Goal: Task Accomplishment & Management: Manage account settings

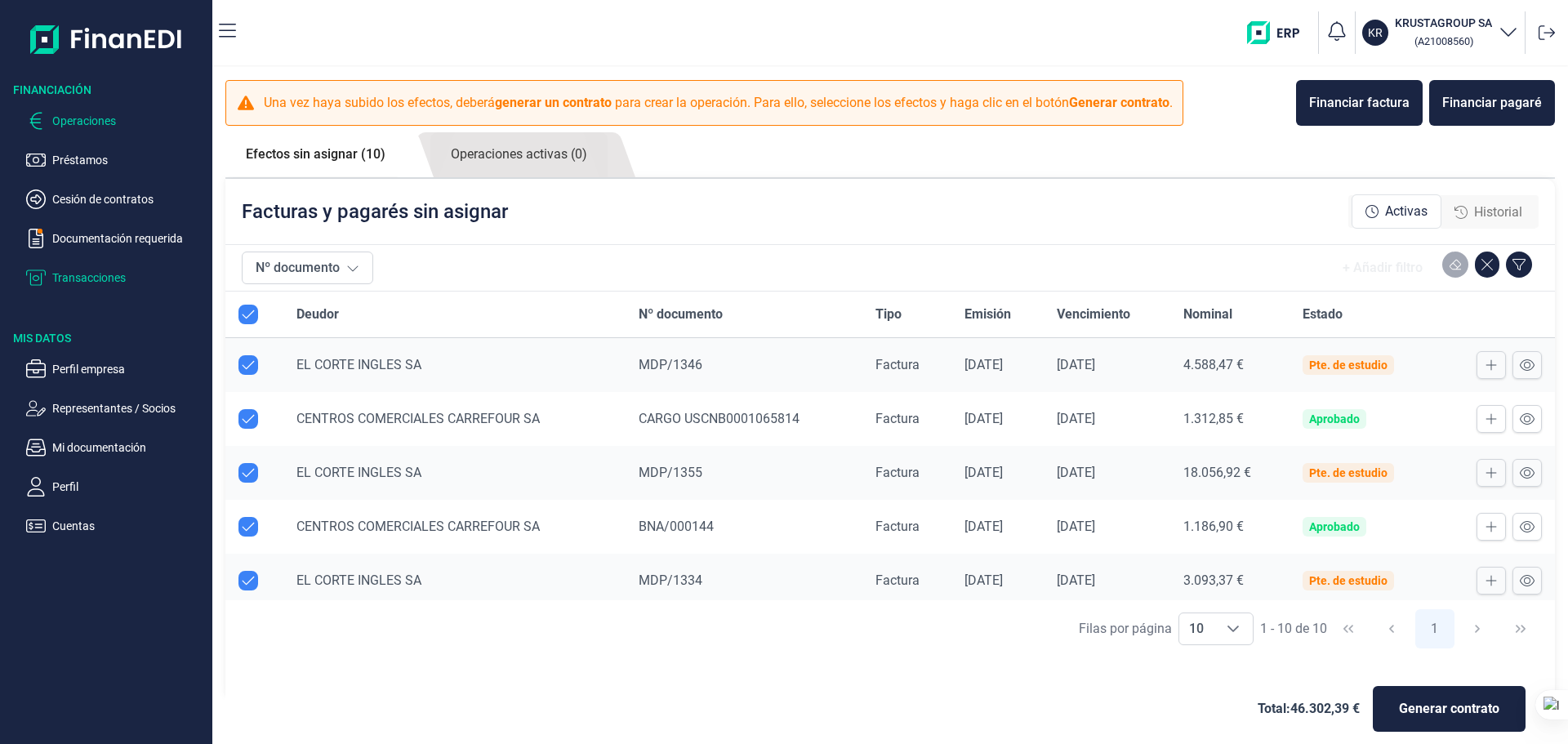
click at [77, 279] on p "Transacciones" at bounding box center [128, 278] width 154 height 19
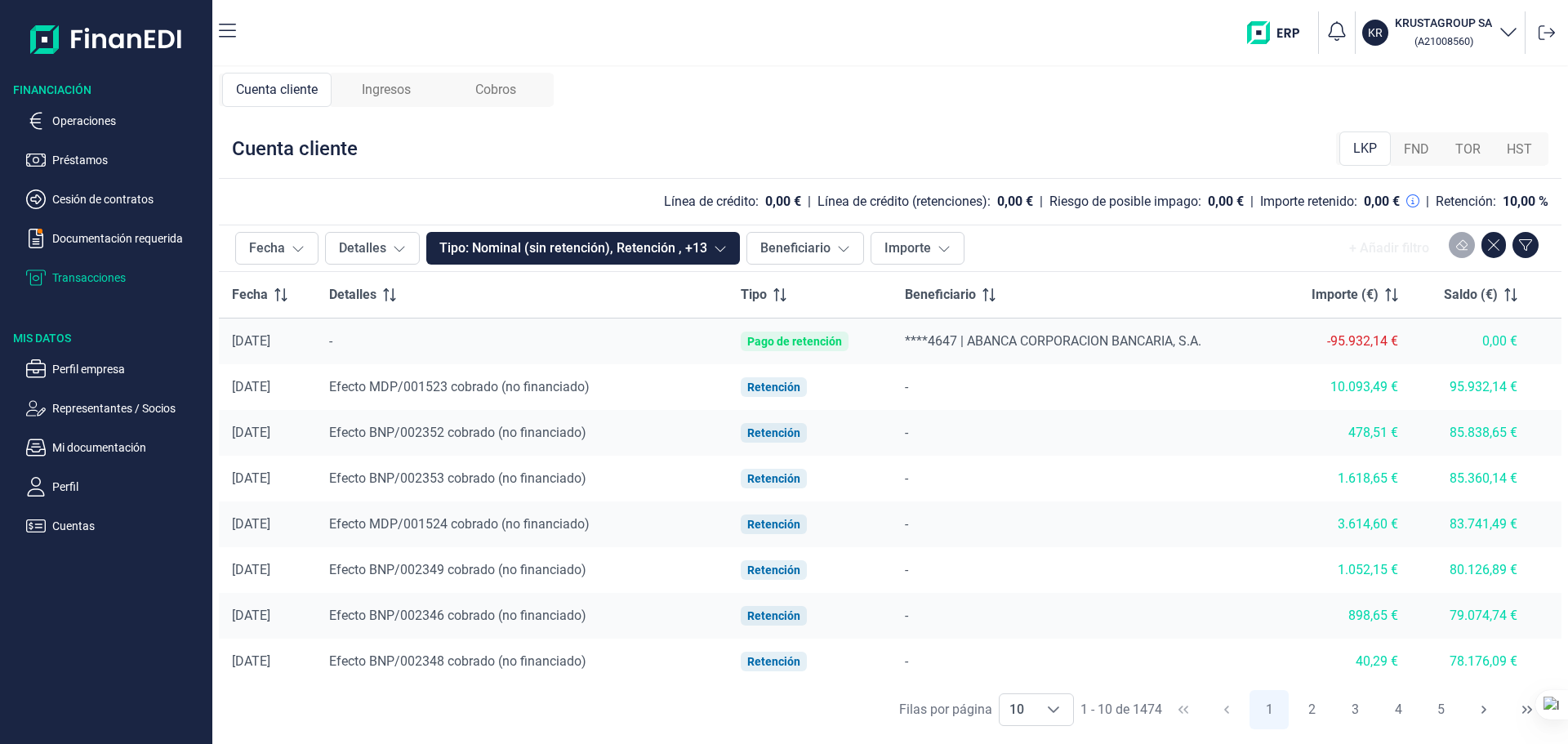
click at [848, 346] on div "Pago de retención" at bounding box center [795, 341] width 108 height 19
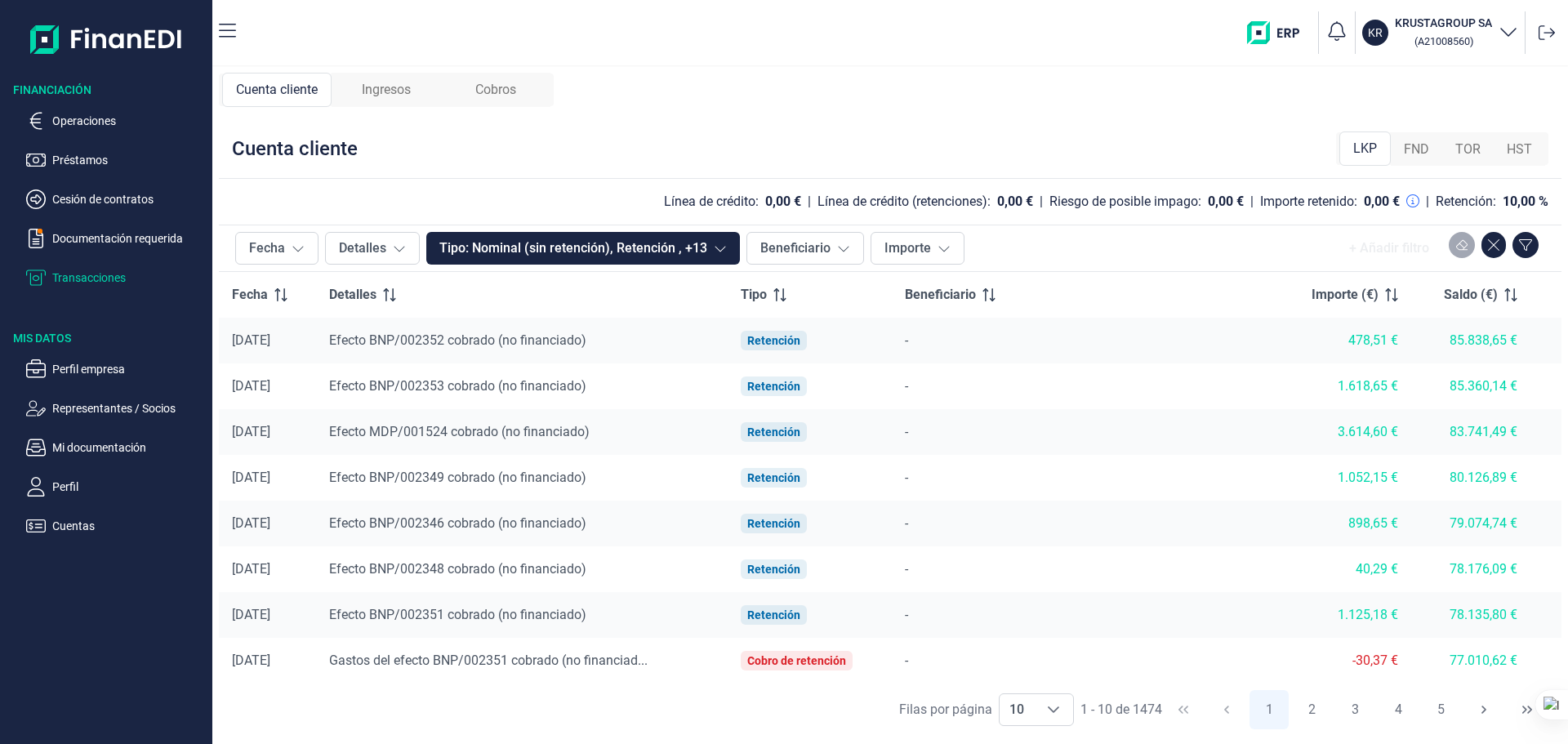
scroll to position [95, 0]
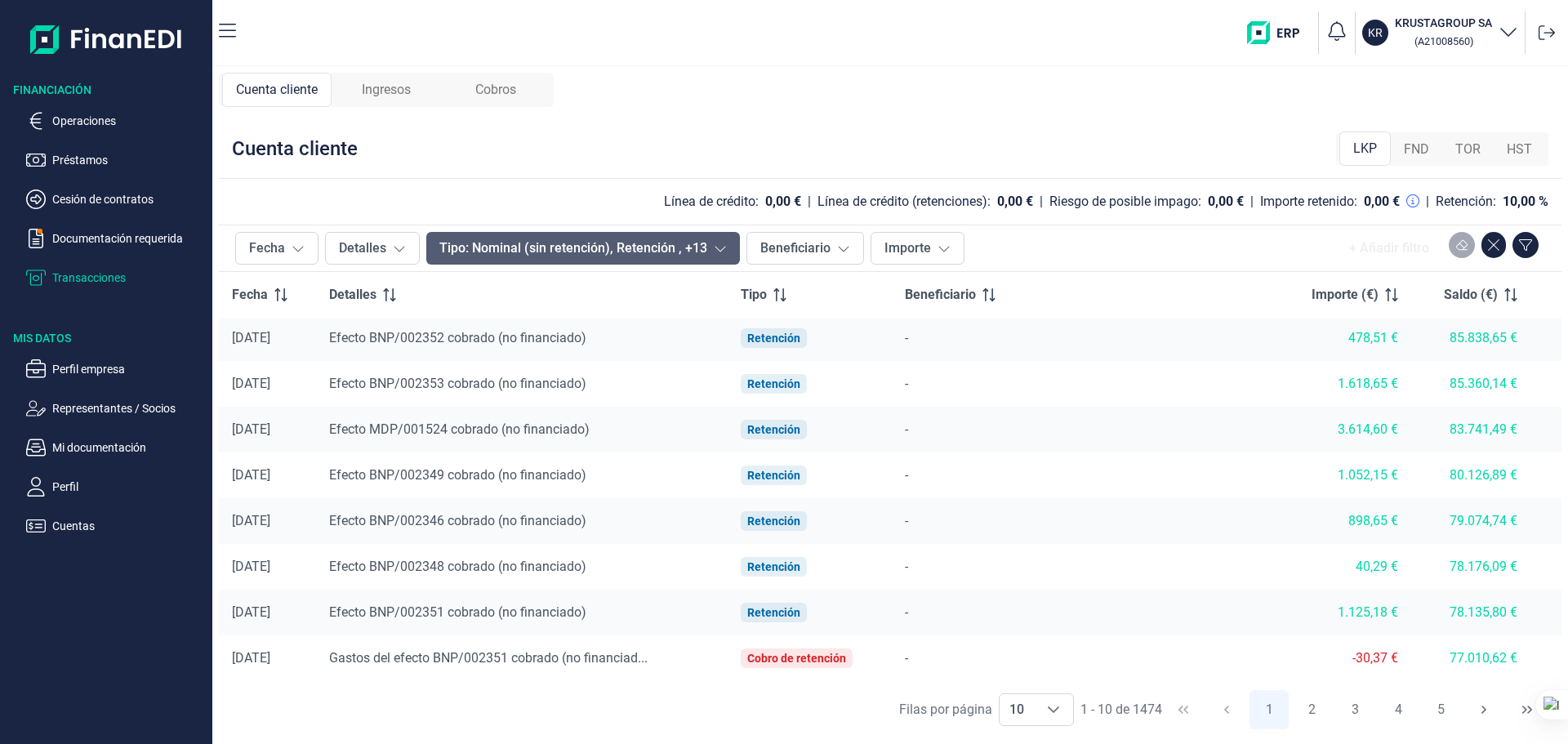
click at [664, 241] on button "Tipo: Nominal (sin retención), Retención , +13" at bounding box center [583, 248] width 314 height 33
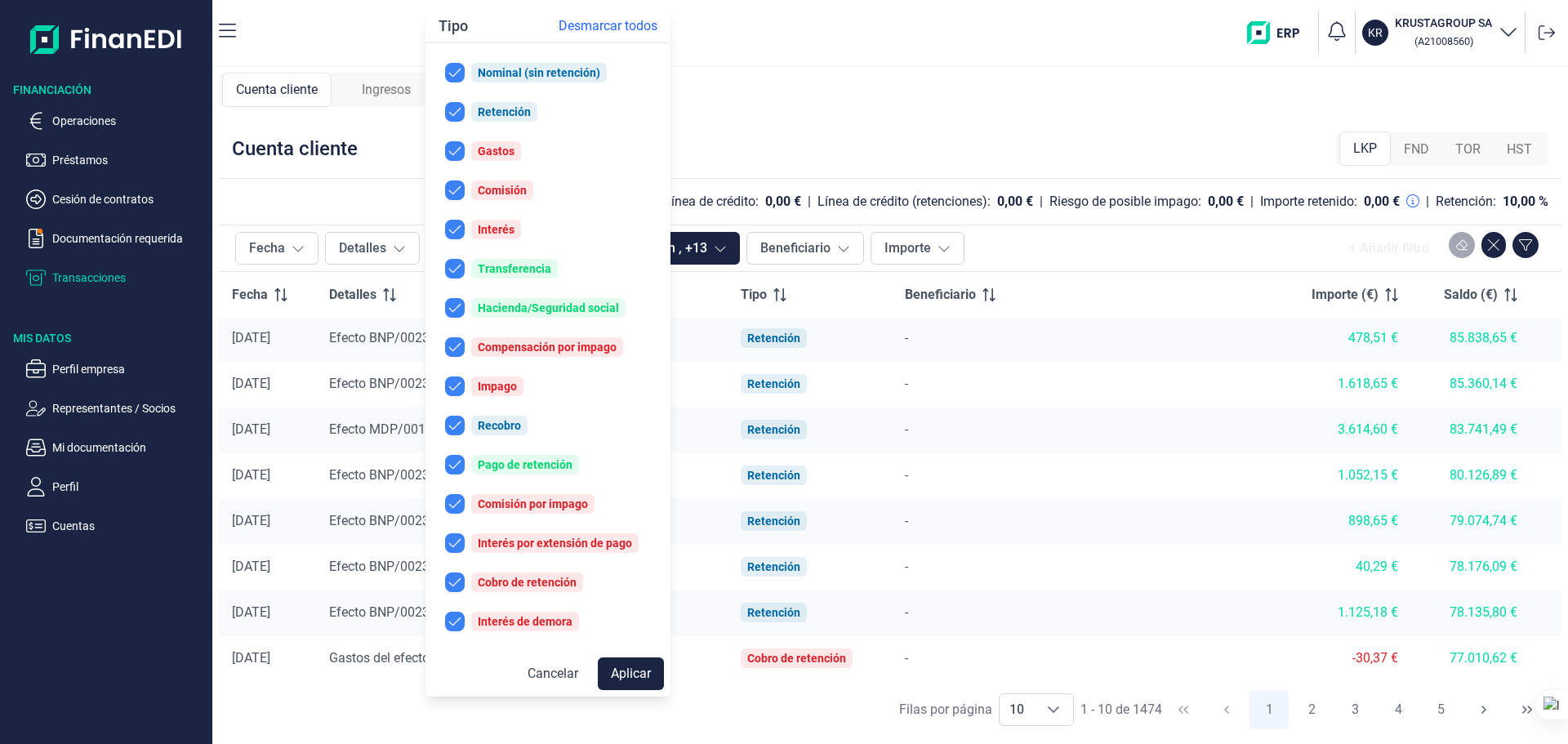
click at [564, 23] on span "Desmarcar todos" at bounding box center [607, 26] width 98 height 19
checkbox input "false"
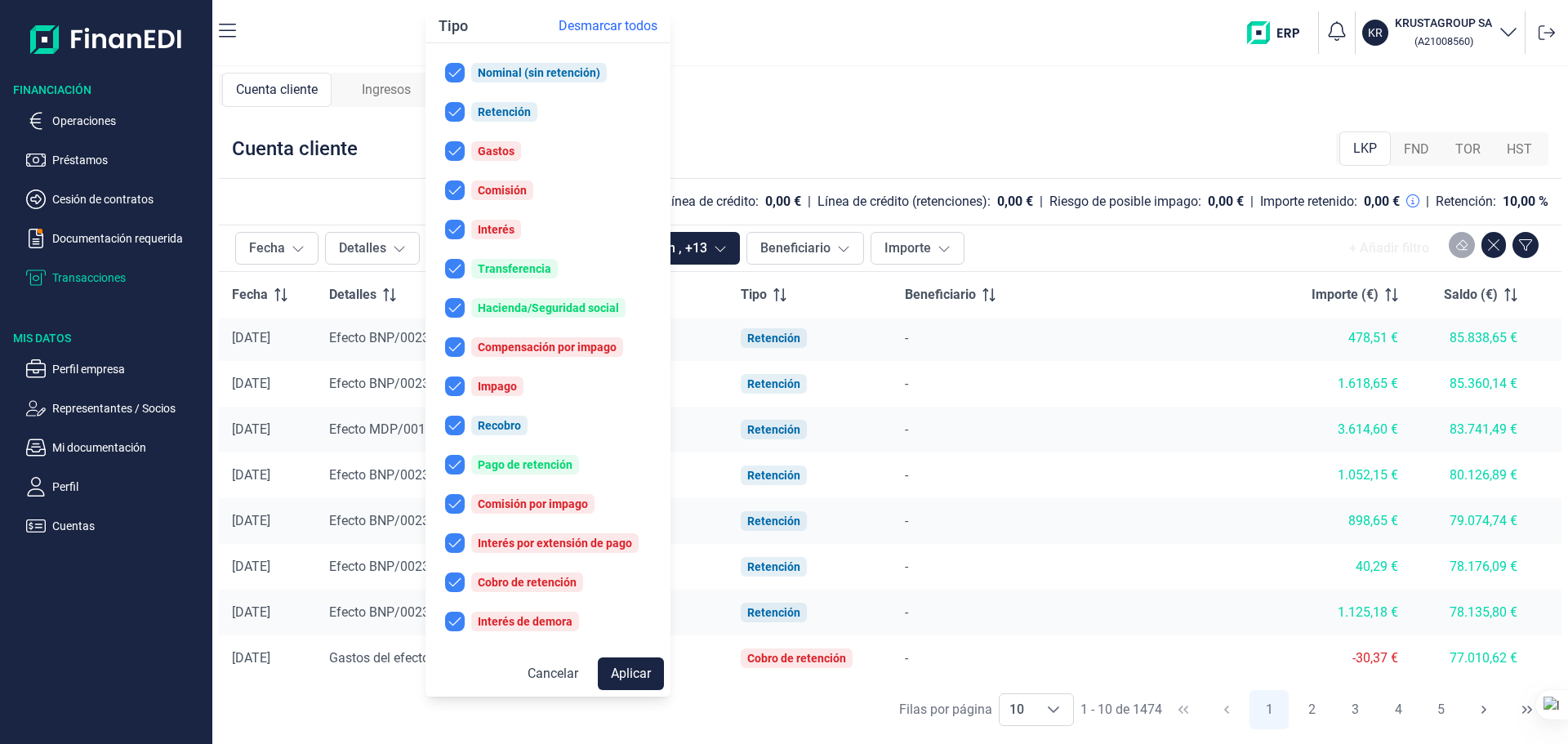
checkbox input "false"
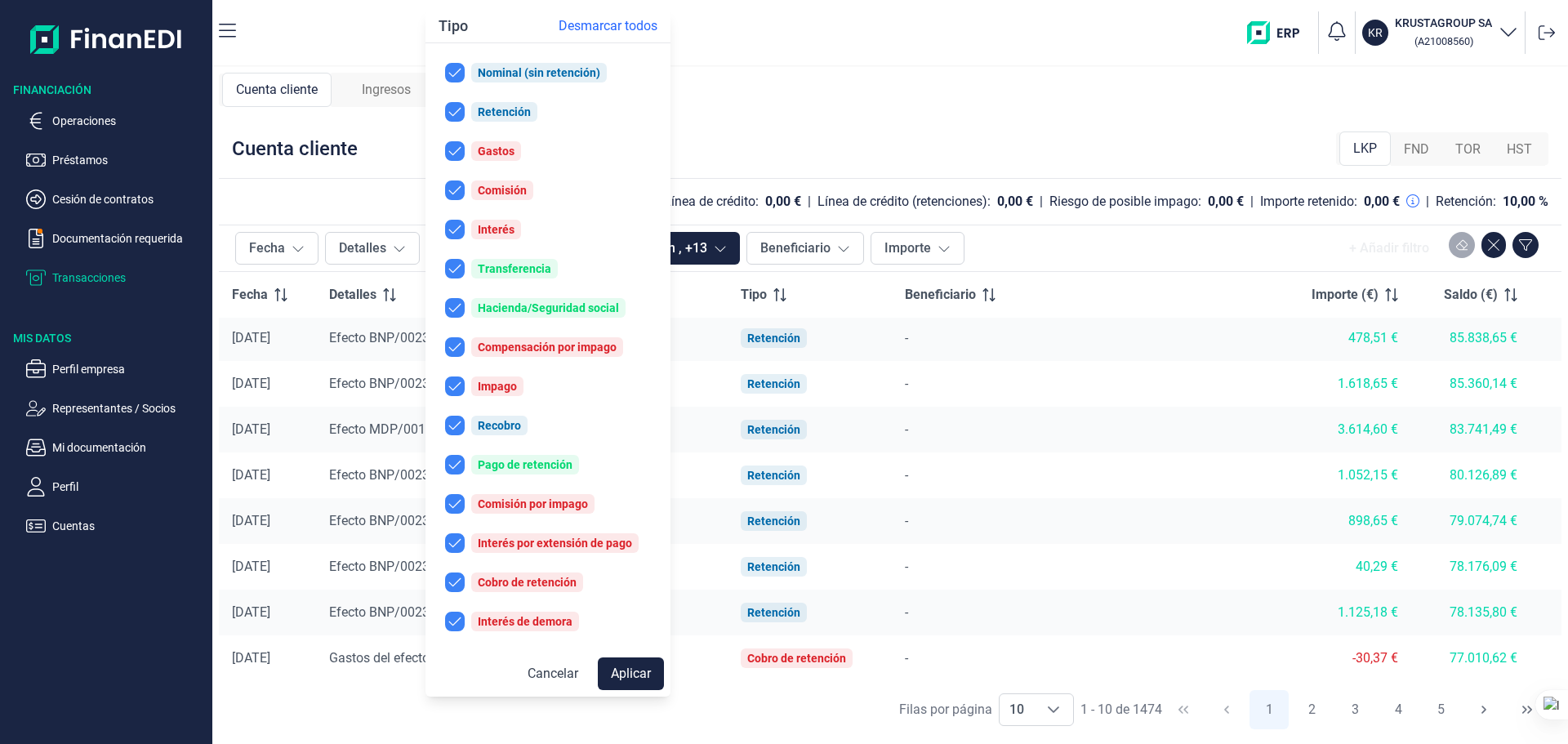
checkbox input "false"
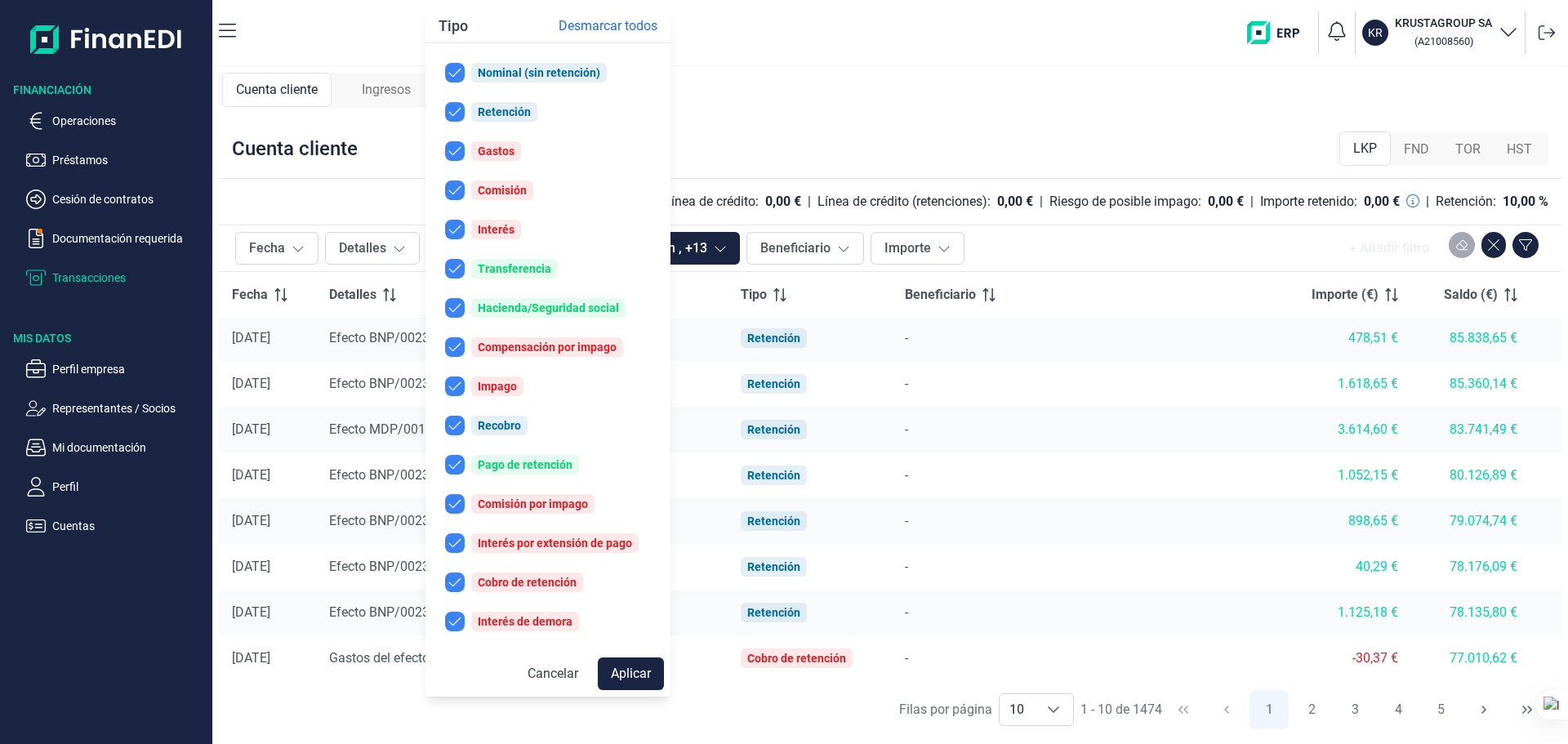
checkbox input "false"
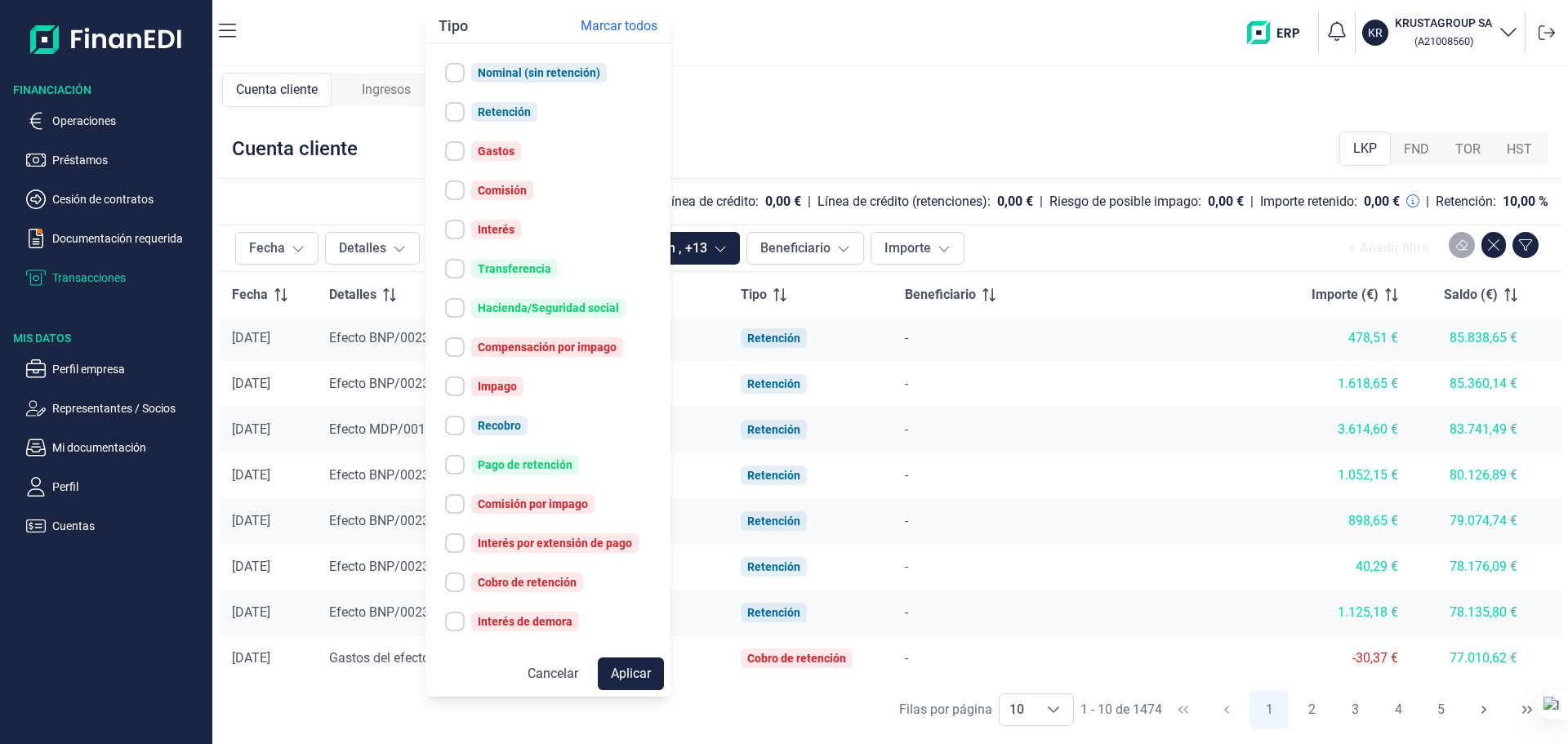
click at [491, 466] on div "Pago de retención" at bounding box center [525, 464] width 95 height 13
checkbox input "true"
click at [616, 673] on button "Aplicar" at bounding box center [630, 674] width 66 height 33
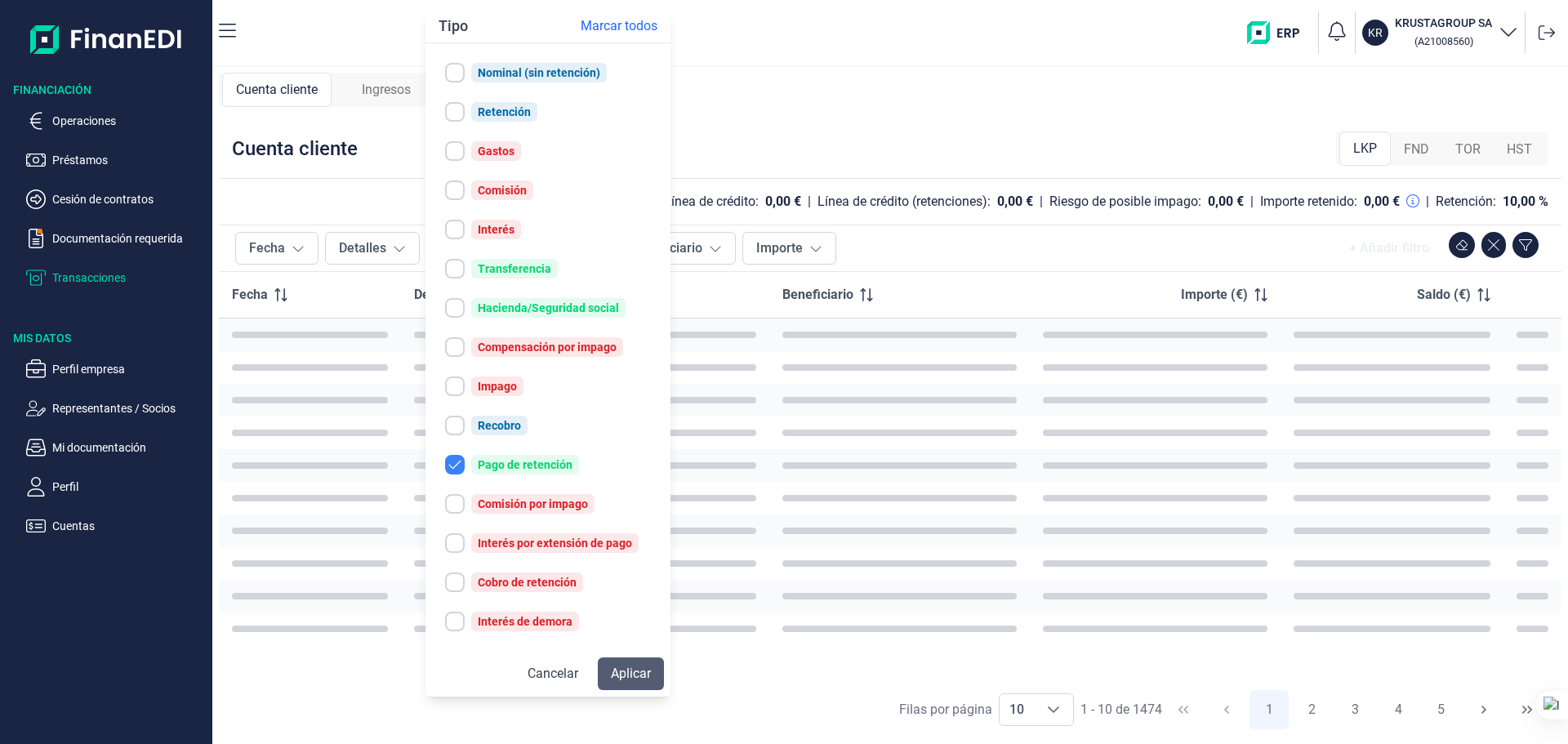
scroll to position [0, 0]
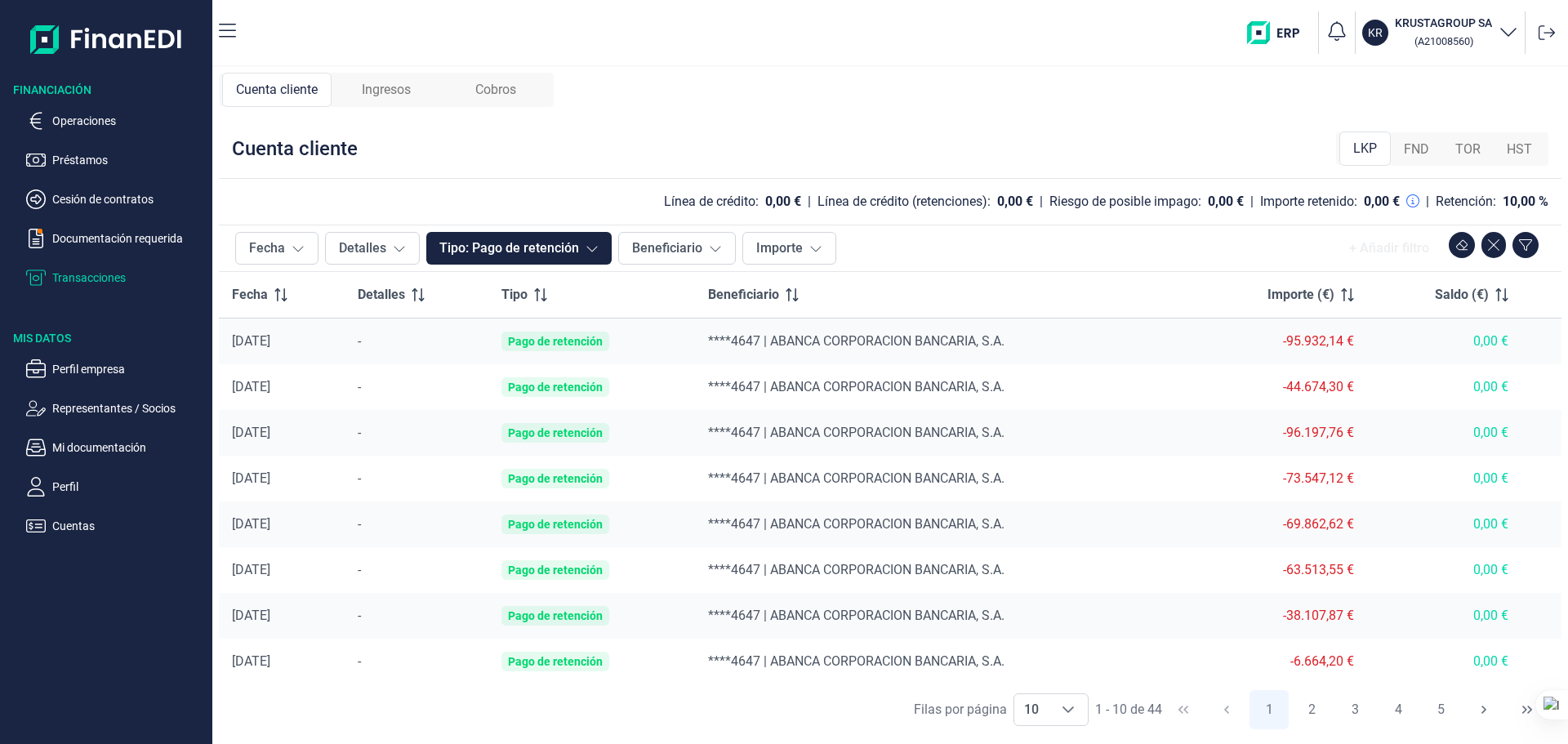
click at [178, 40] on img at bounding box center [106, 39] width 153 height 52
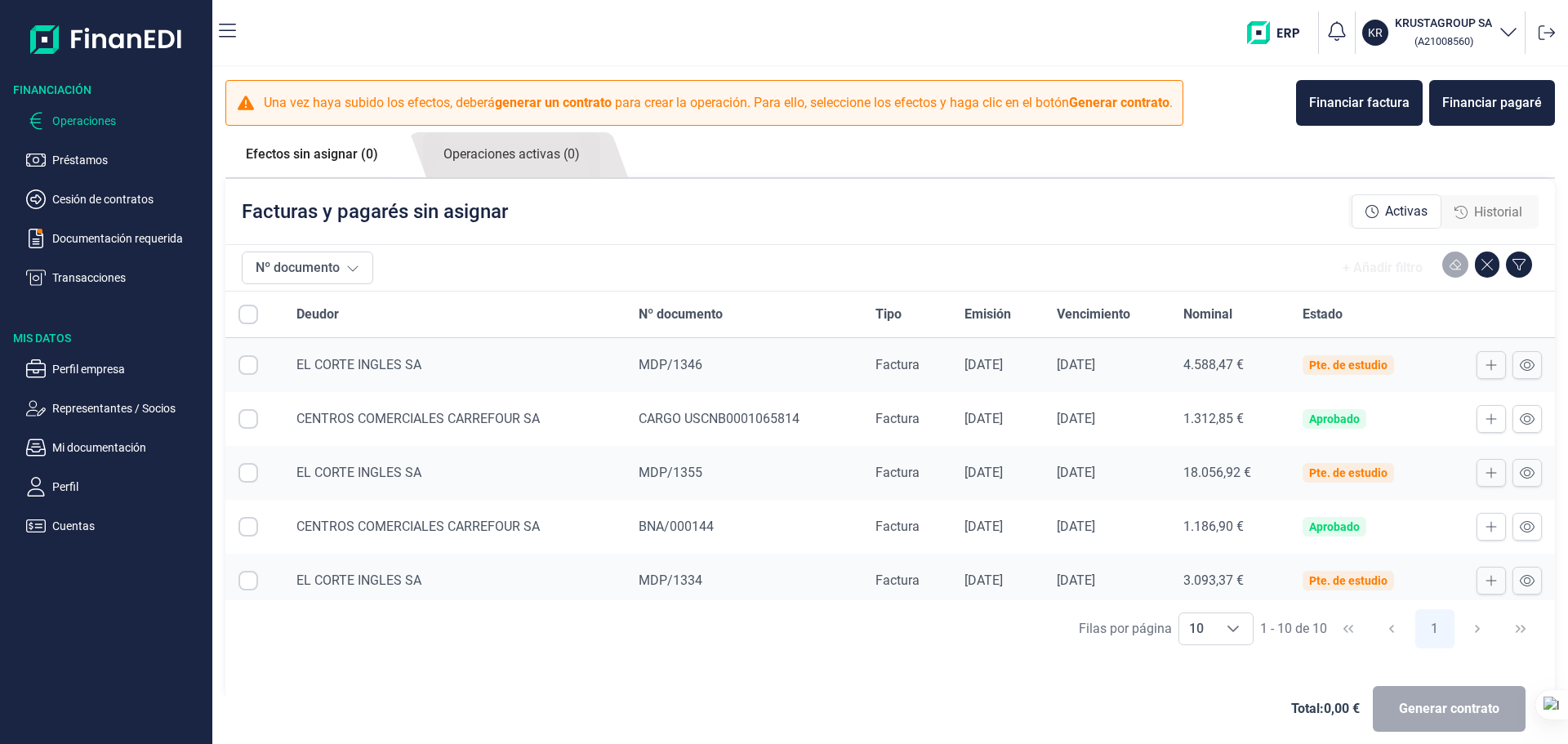
checkbox input "true"
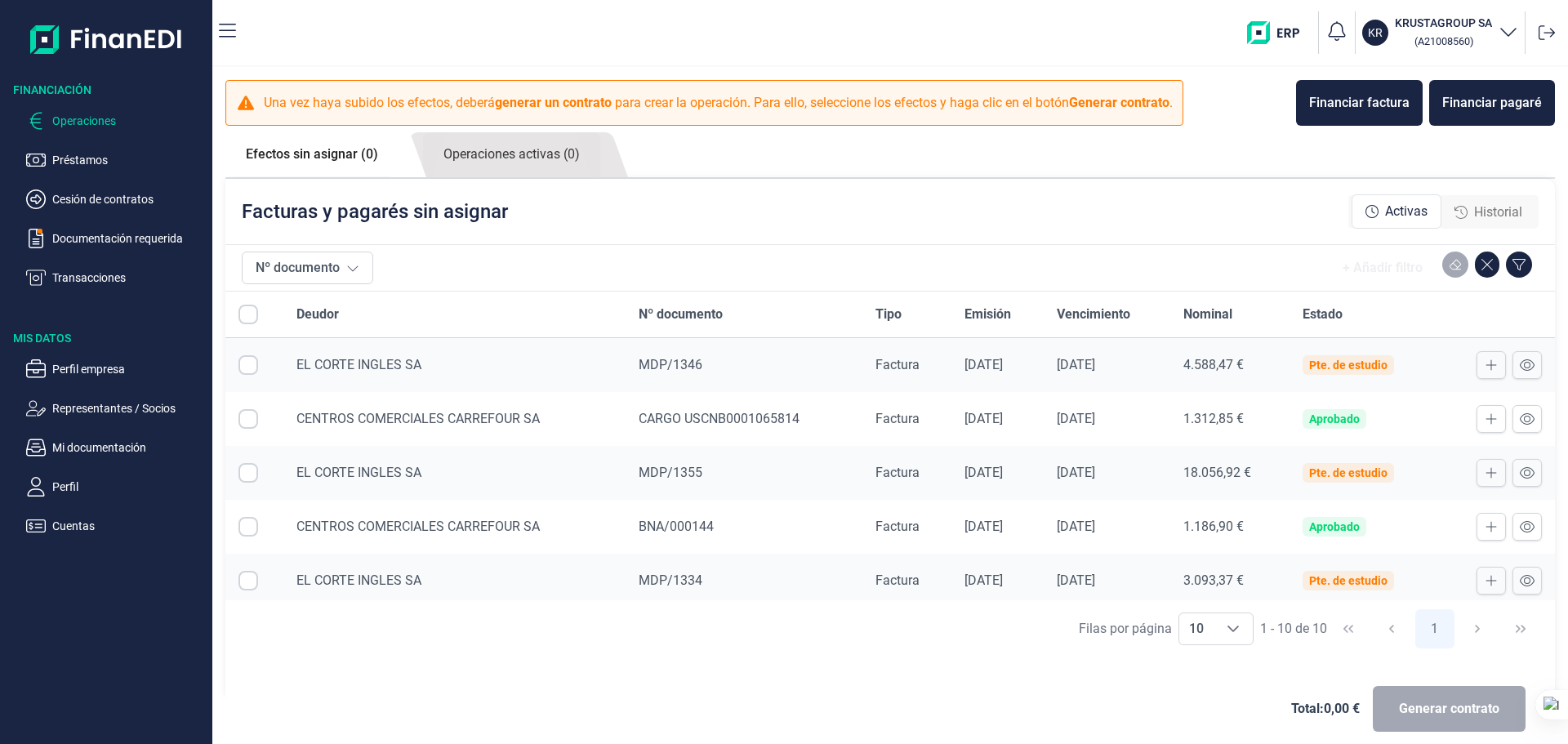
checkbox input "true"
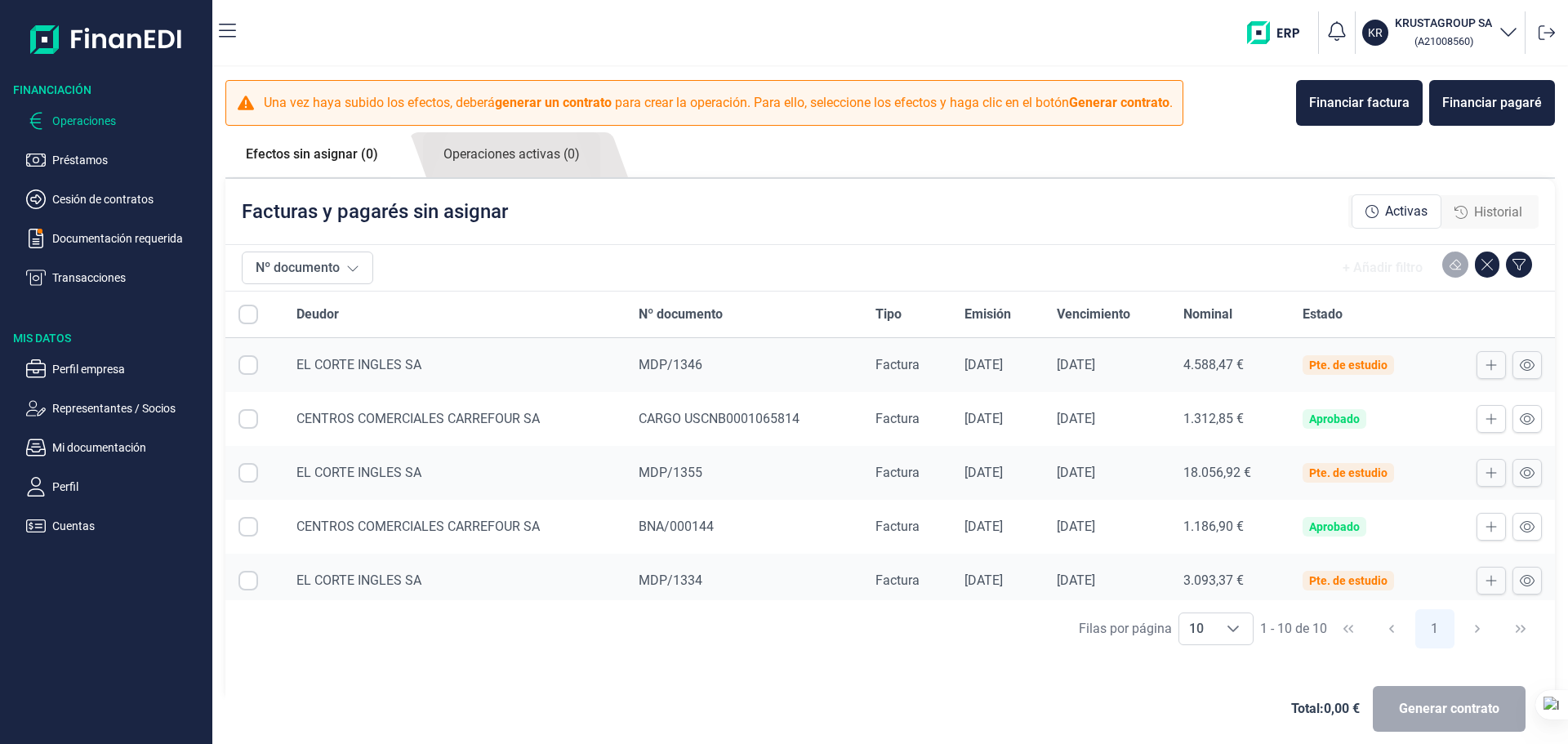
checkbox input "true"
